Goal: Information Seeking & Learning: Understand process/instructions

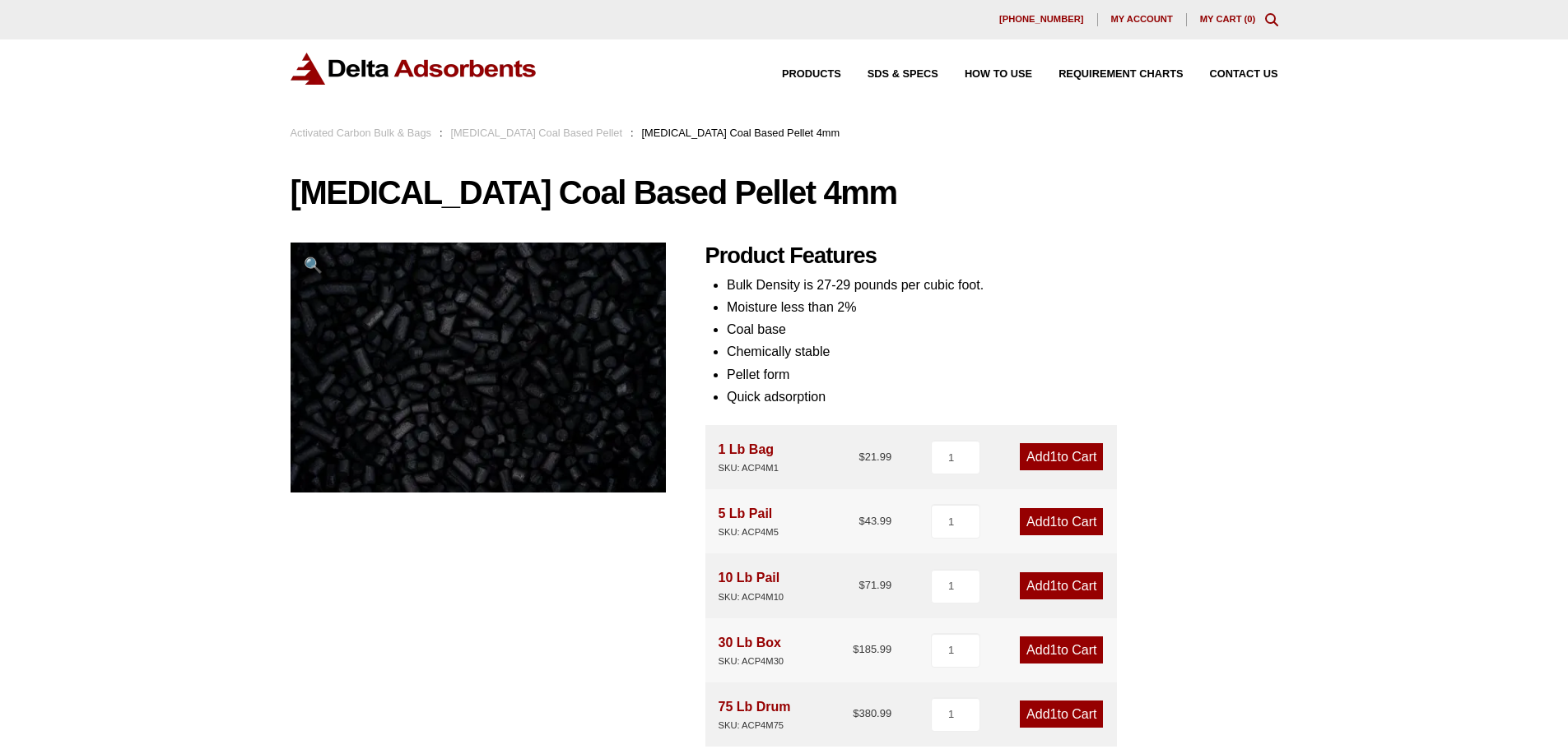
click at [992, 80] on div "Products SDS & SPECS How to Use Requirement Charts Contact Us" at bounding box center [1016, 75] width 536 height 24
click at [995, 75] on span "How to Use" at bounding box center [998, 75] width 67 height 11
